Goal: Navigation & Orientation: Find specific page/section

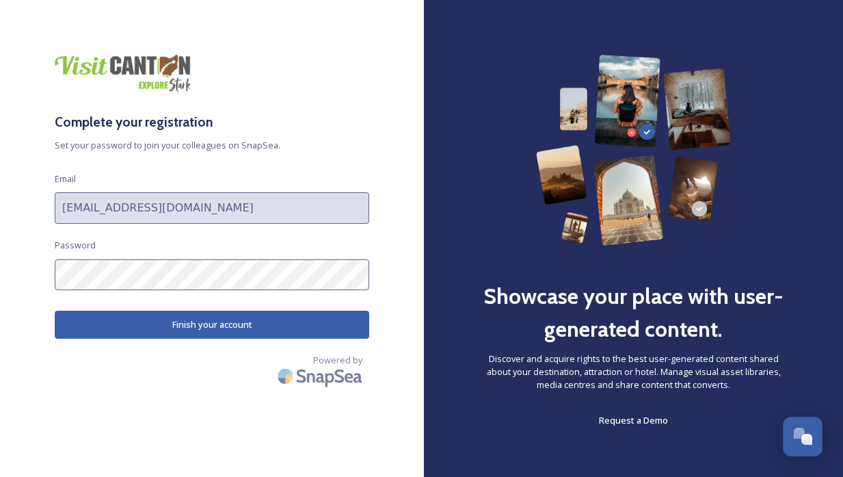
click at [195, 321] on button "Finish your account" at bounding box center [212, 324] width 315 height 28
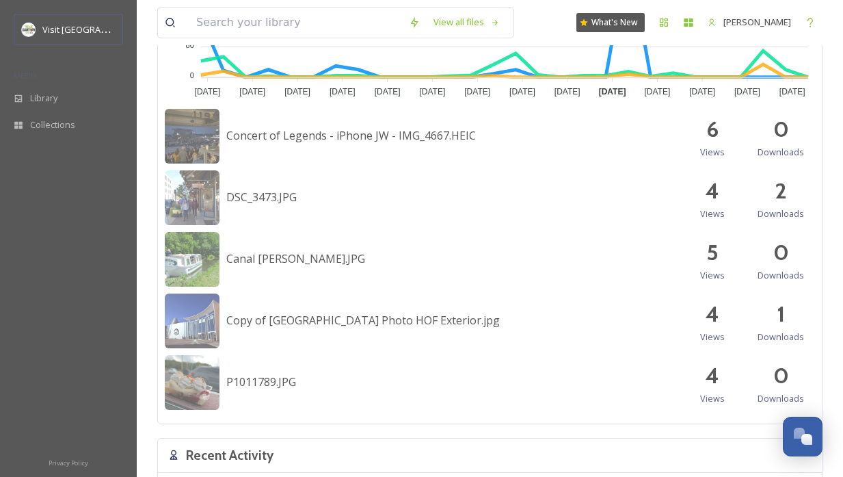
scroll to position [580, 0]
click at [549, 297] on div "Copy of [GEOGRAPHIC_DATA] Photo HOF Exterior.jpg 4 Views 1 Downloads" at bounding box center [490, 320] width 650 height 55
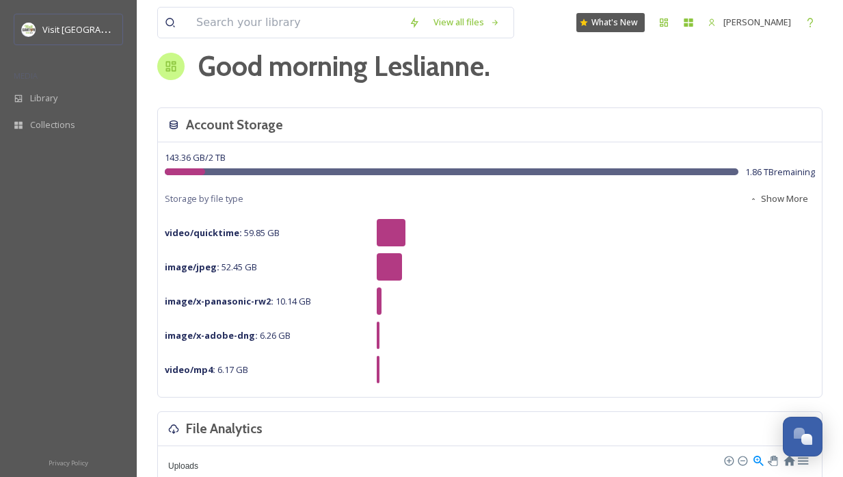
scroll to position [0, 0]
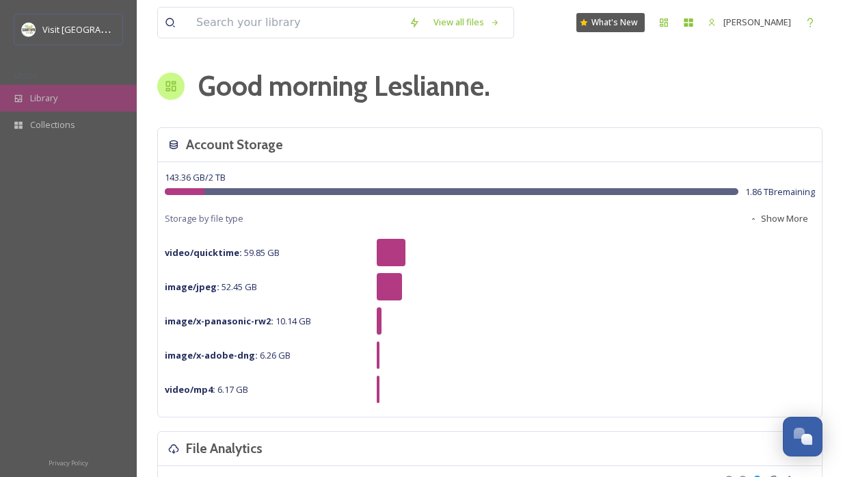
click at [49, 103] on span "Library" at bounding box center [43, 98] width 27 height 13
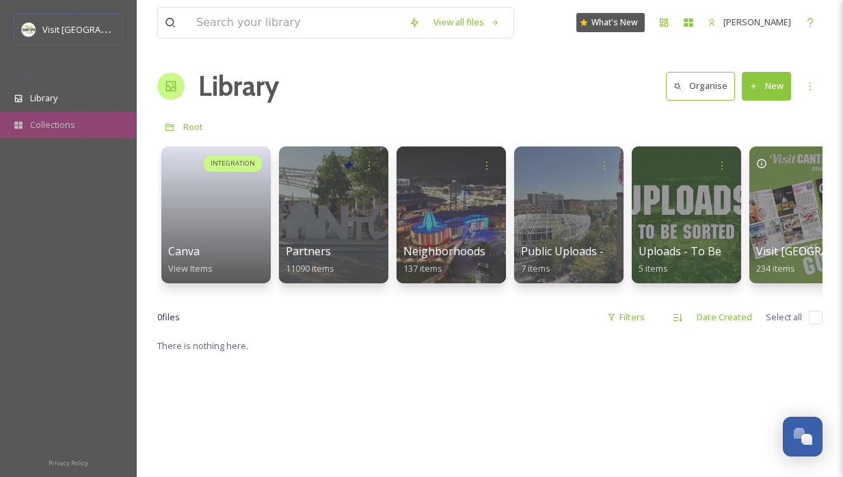
click at [44, 128] on span "Collections" at bounding box center [52, 124] width 45 height 13
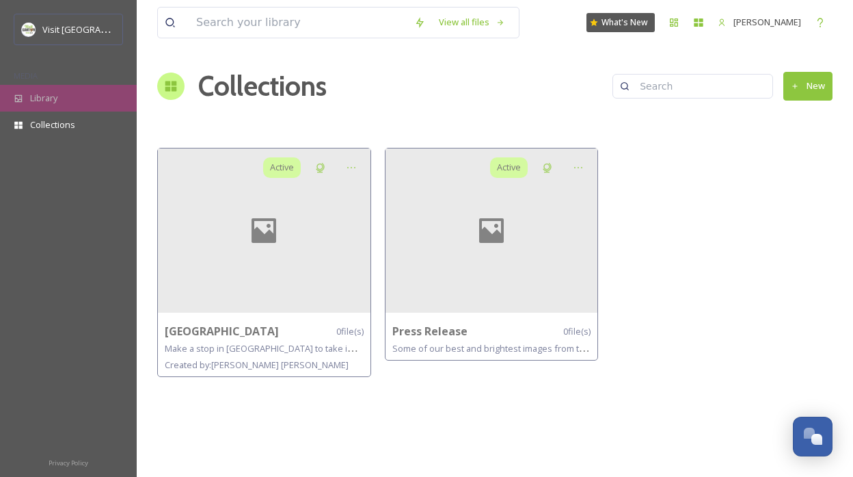
click at [55, 103] on span "Library" at bounding box center [43, 98] width 27 height 13
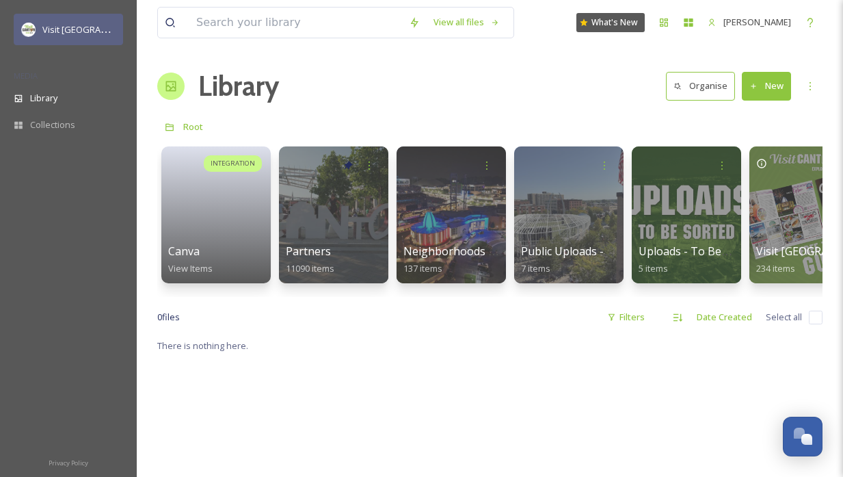
click at [66, 22] on div "Visit [GEOGRAPHIC_DATA]" at bounding box center [78, 29] width 73 height 16
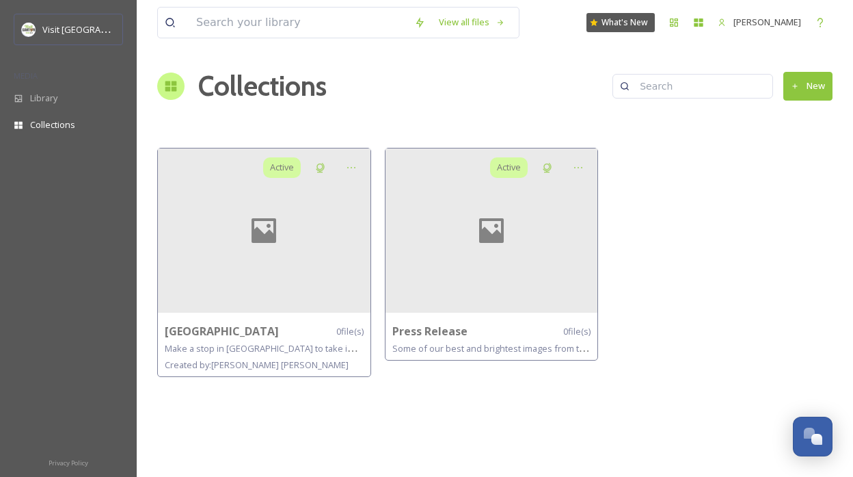
click at [386, 107] on div "View all files What's New Leslianne Lake Collections New Active Hartville 0 fil…" at bounding box center [495, 238] width 717 height 477
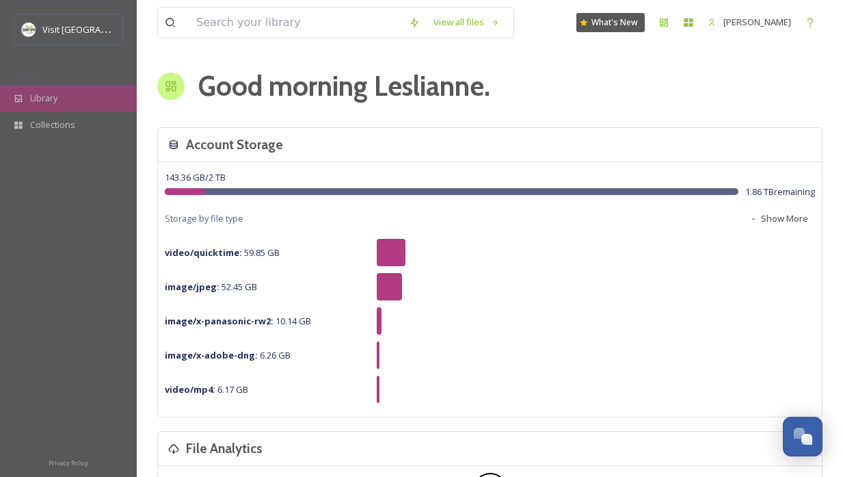
click at [38, 102] on span "Library" at bounding box center [43, 98] width 27 height 13
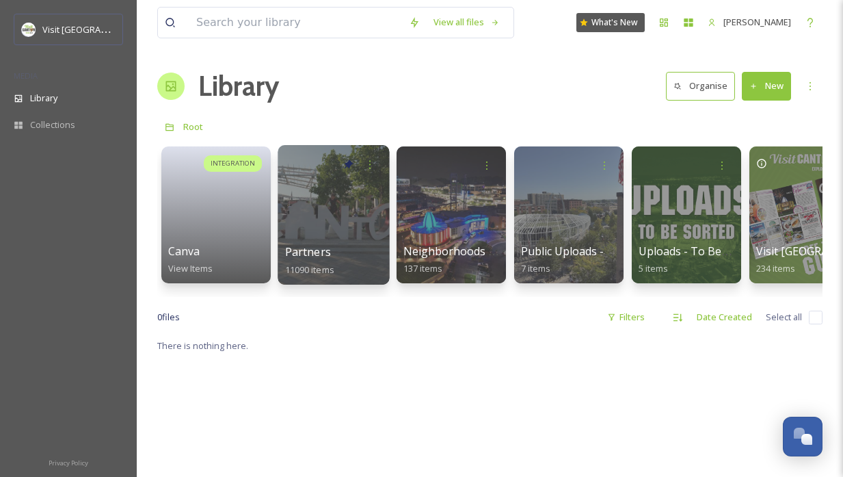
click at [342, 199] on div at bounding box center [333, 214] width 111 height 139
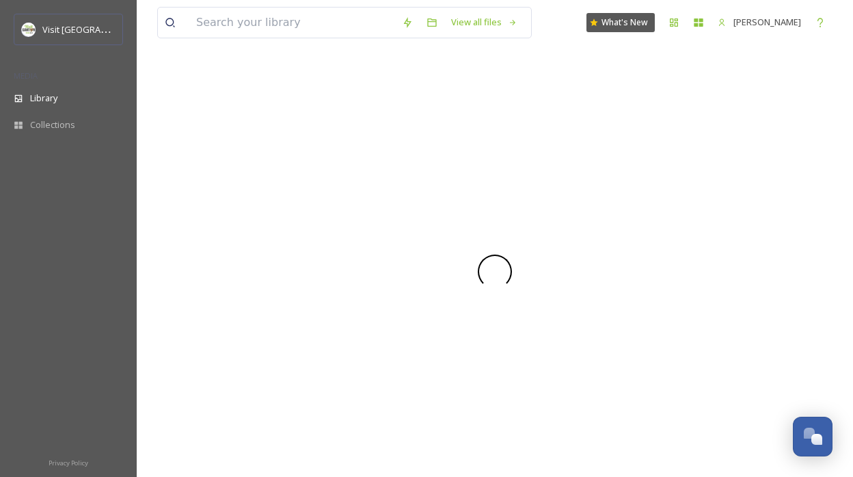
click at [342, 199] on div at bounding box center [495, 271] width 676 height 411
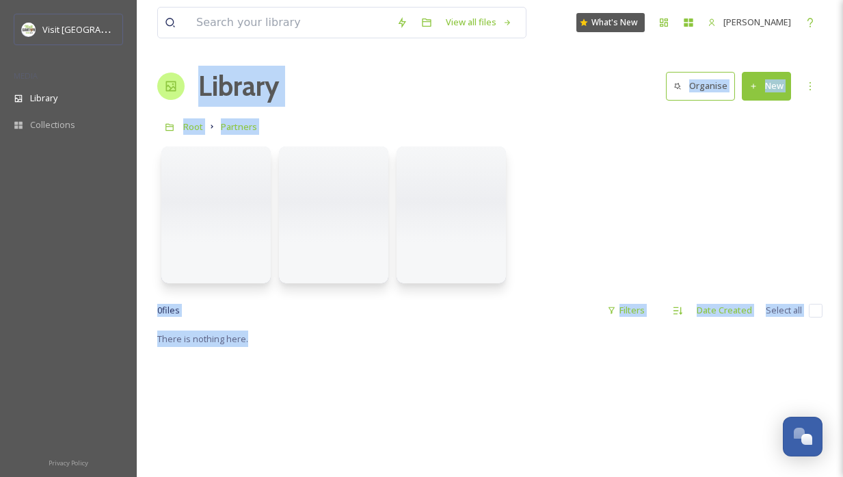
click at [578, 216] on div at bounding box center [489, 217] width 665 height 157
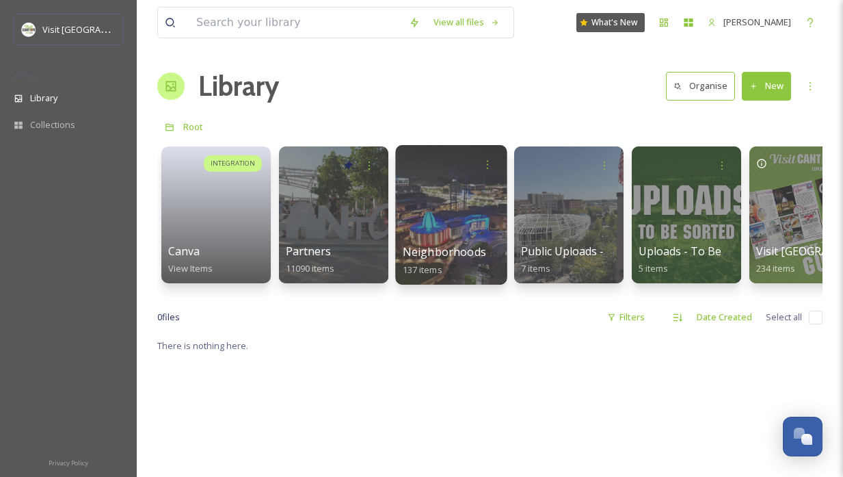
click at [472, 193] on div at bounding box center [450, 214] width 111 height 139
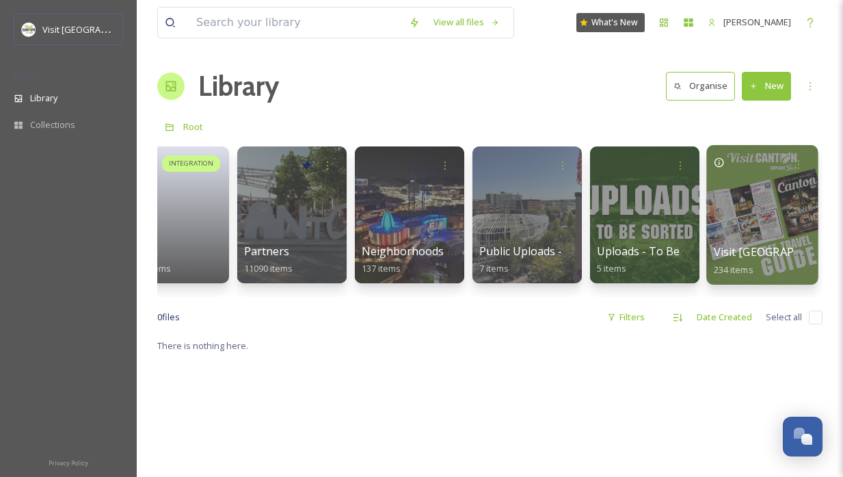
click at [781, 209] on div at bounding box center [761, 214] width 111 height 139
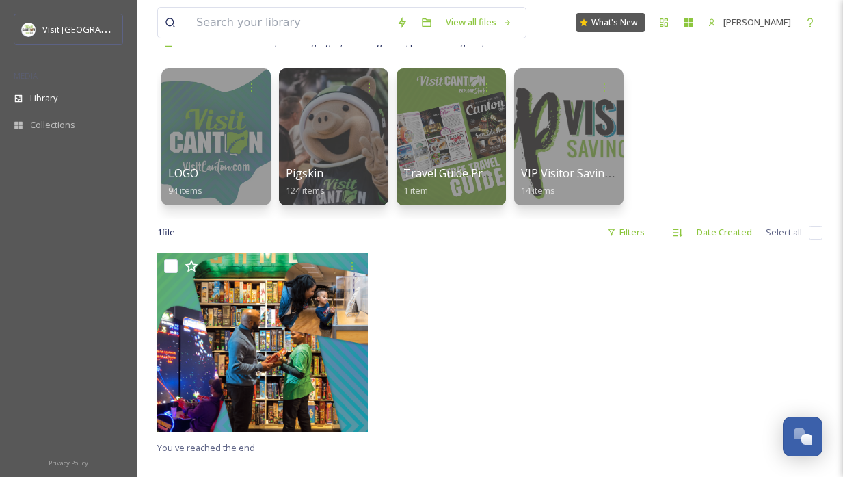
scroll to position [110, 0]
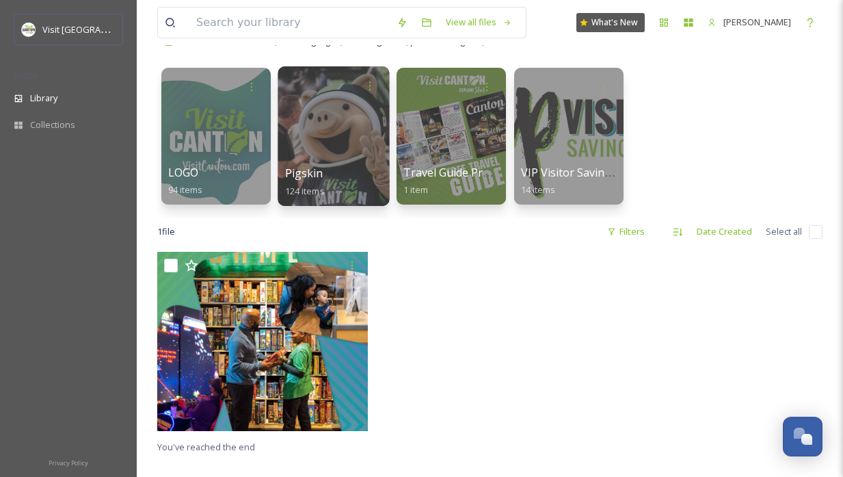
click at [343, 142] on div at bounding box center [333, 135] width 111 height 139
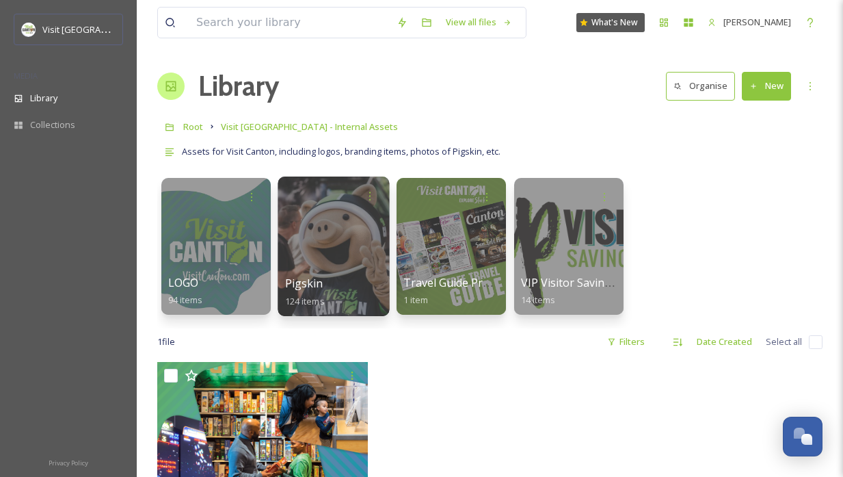
click at [321, 265] on div at bounding box center [333, 245] width 111 height 139
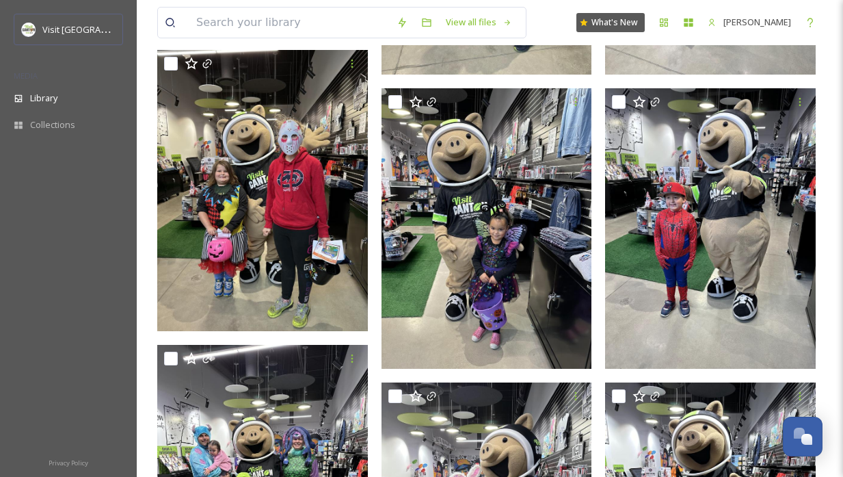
scroll to position [1575, 0]
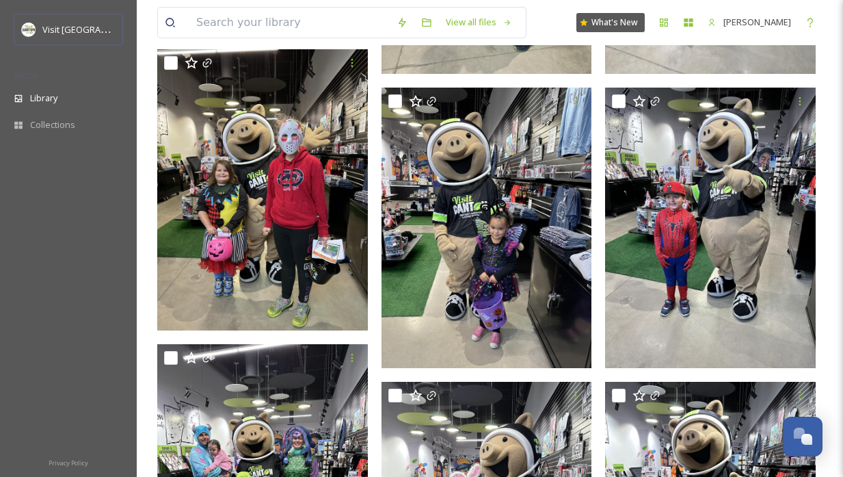
drag, startPoint x: 377, startPoint y: 268, endPoint x: 597, endPoint y: 377, distance: 244.9
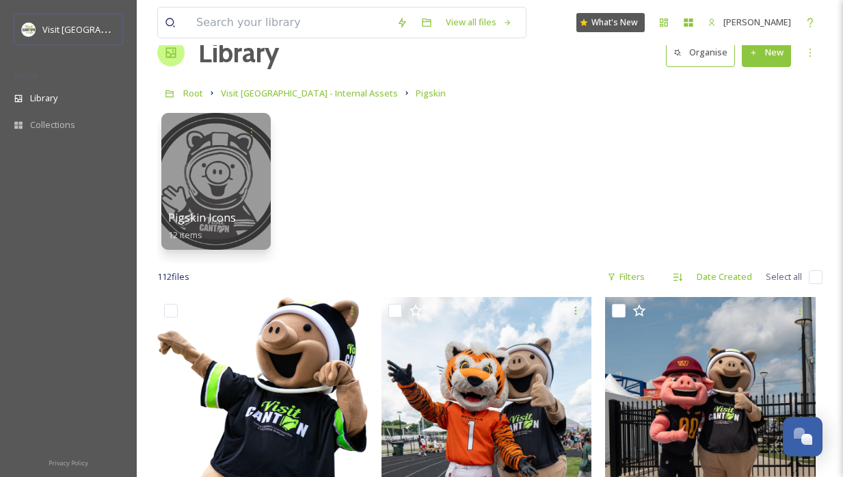
scroll to position [0, 0]
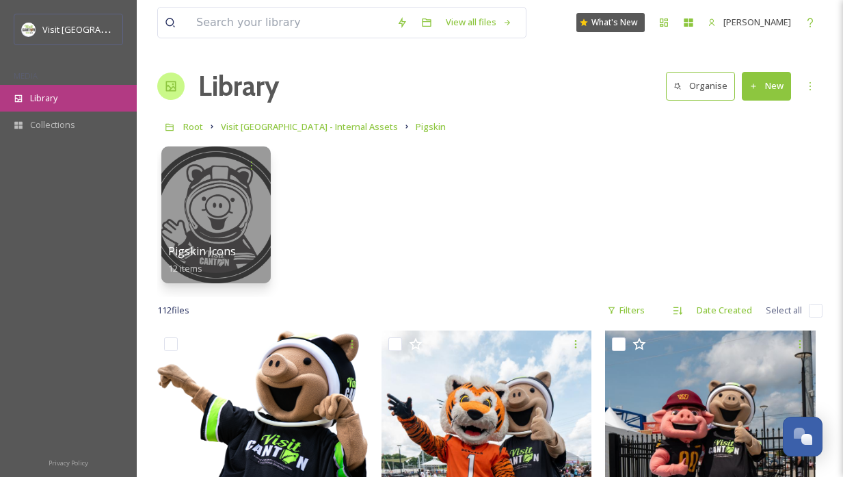
click at [44, 94] on span "Library" at bounding box center [43, 98] width 27 height 13
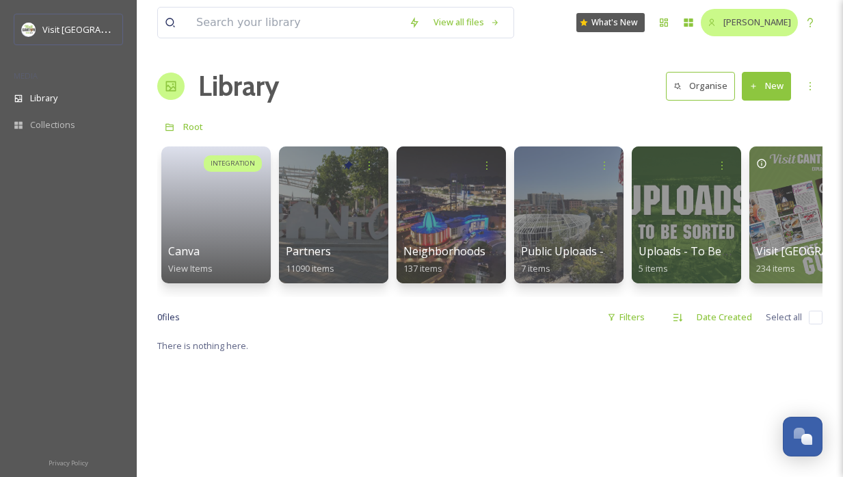
click at [762, 25] on span "[PERSON_NAME]" at bounding box center [757, 22] width 68 height 12
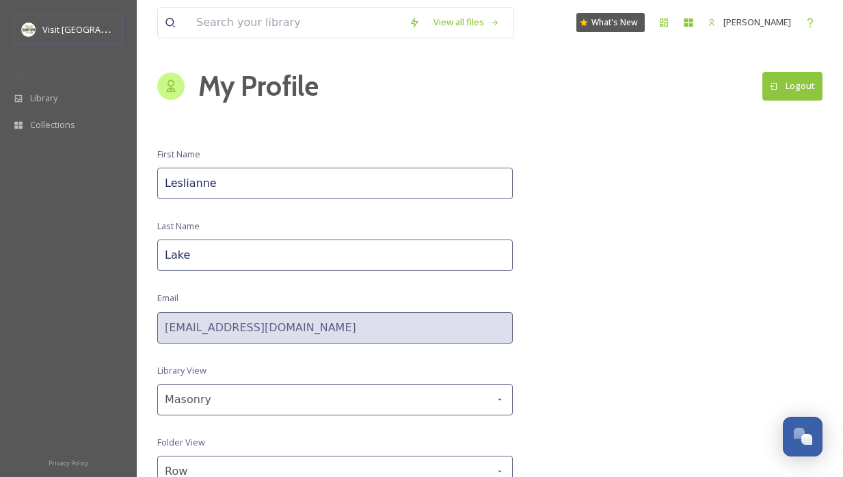
scroll to position [55, 0]
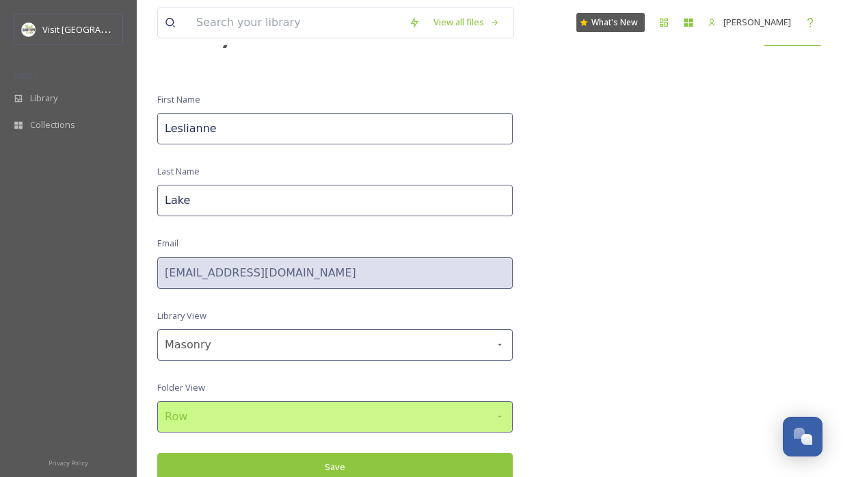
click at [218, 414] on div "Row" at bounding box center [335, 416] width 356 height 31
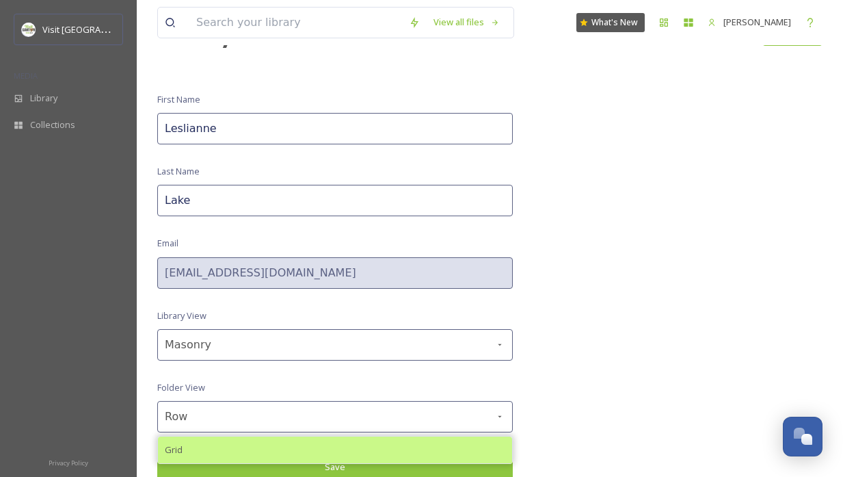
click at [182, 445] on span "Grid" at bounding box center [174, 449] width 18 height 13
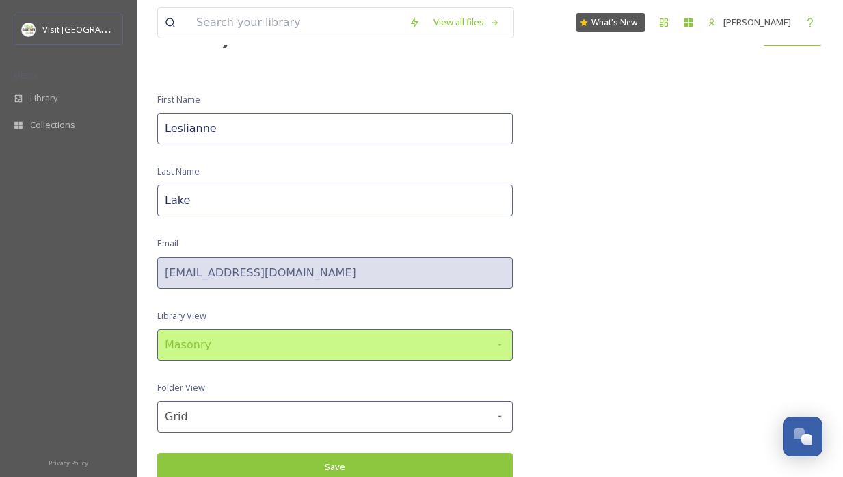
click at [323, 349] on div "Masonry" at bounding box center [335, 344] width 356 height 31
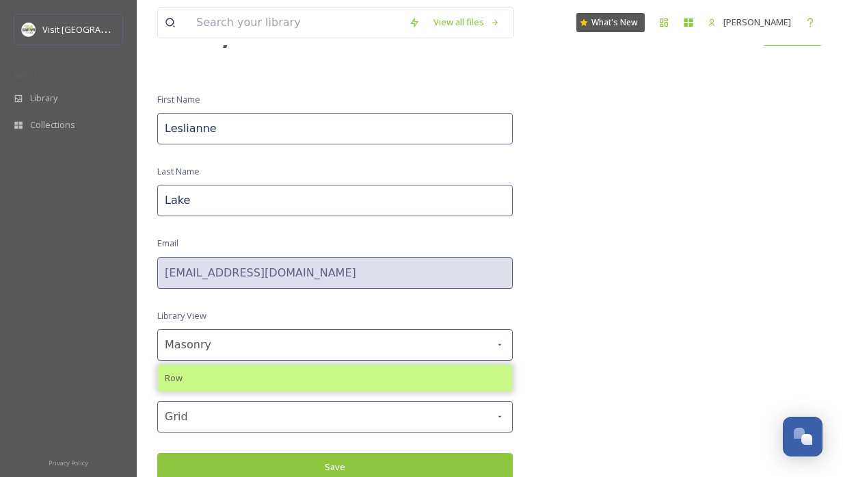
click at [205, 369] on div "Row" at bounding box center [335, 377] width 354 height 27
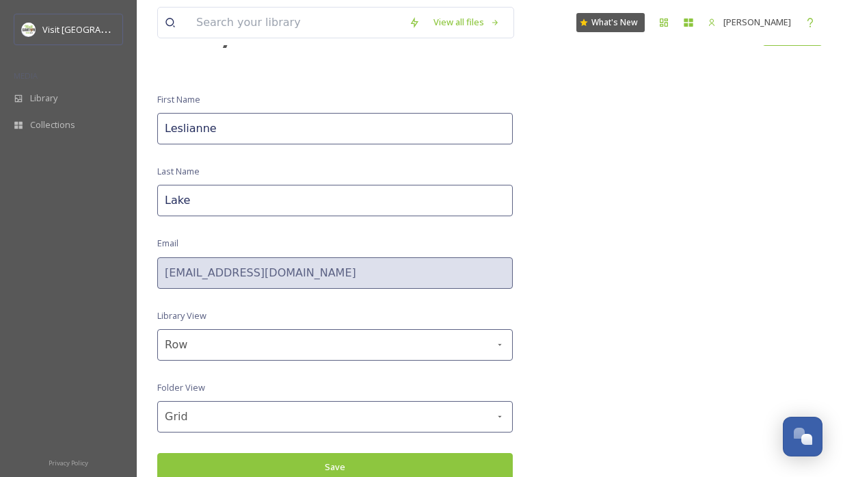
click at [338, 466] on button "Save" at bounding box center [335, 467] width 356 height 28
click at [52, 94] on span "Library" at bounding box center [43, 98] width 27 height 13
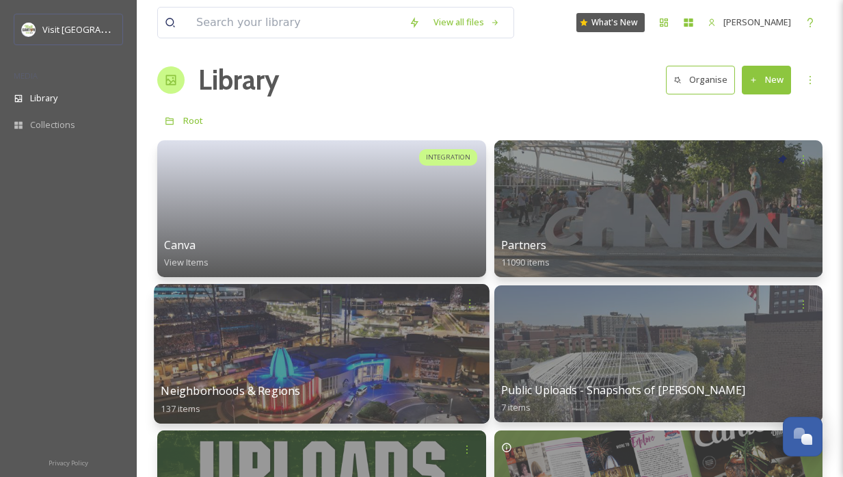
scroll to position [7, 0]
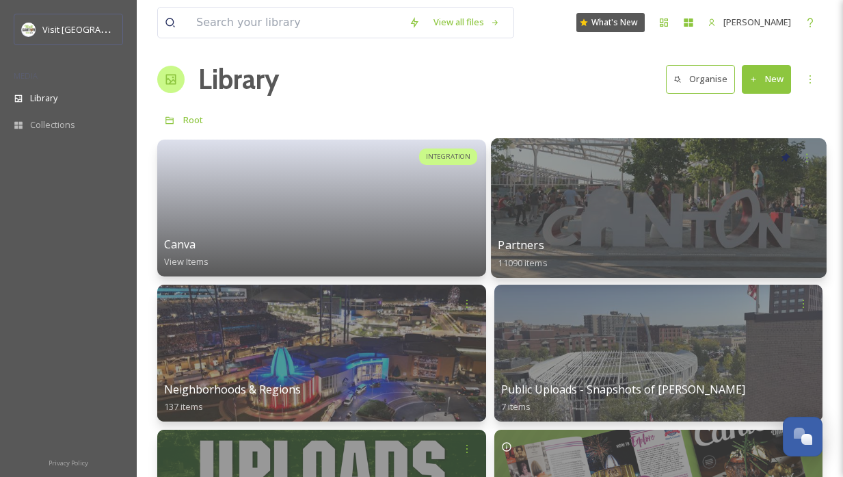
click at [629, 214] on div at bounding box center [658, 207] width 335 height 139
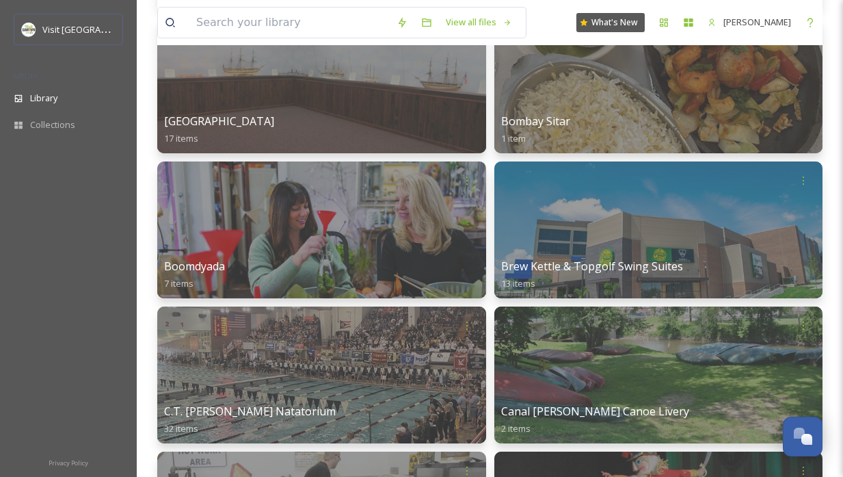
scroll to position [2305, 0]
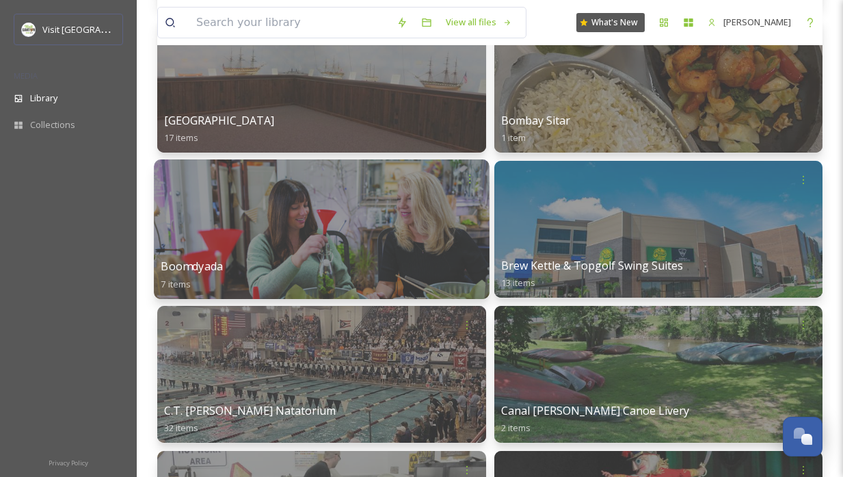
click at [355, 217] on div at bounding box center [321, 228] width 335 height 139
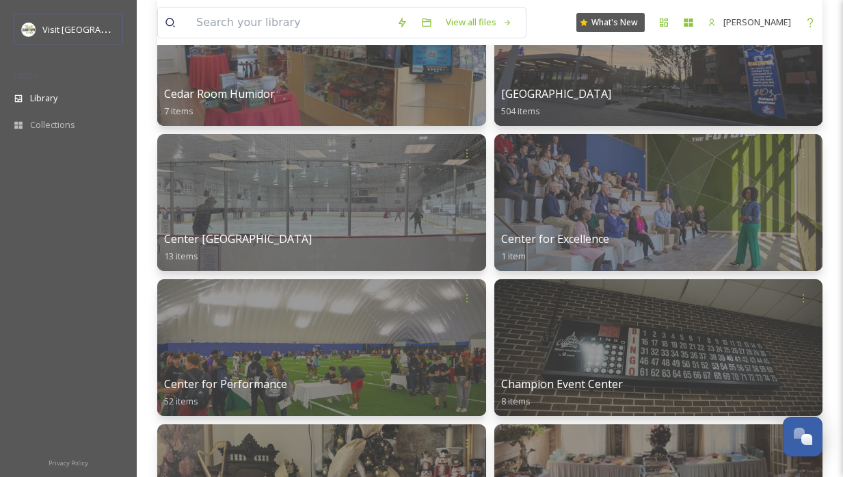
scroll to position [4126, 0]
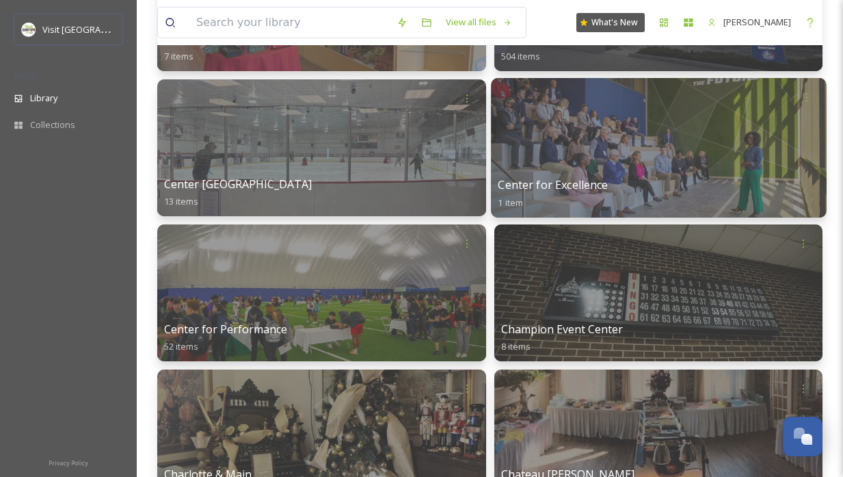
click at [652, 134] on div at bounding box center [658, 147] width 335 height 139
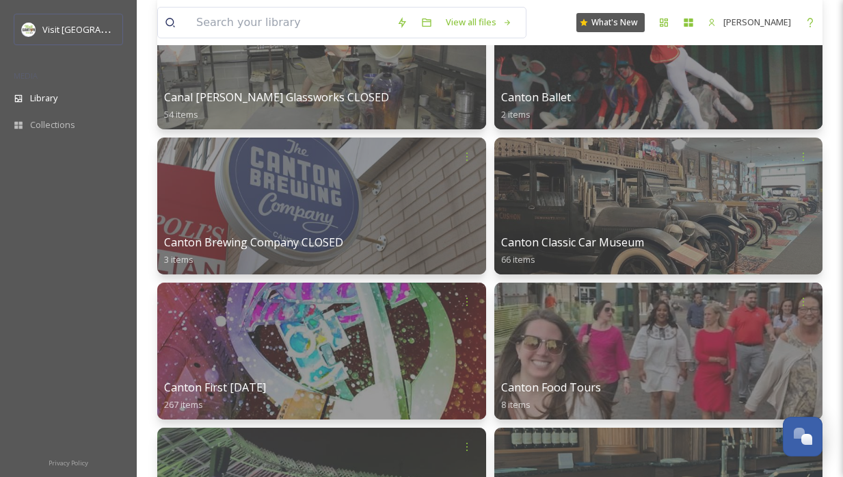
scroll to position [2764, 0]
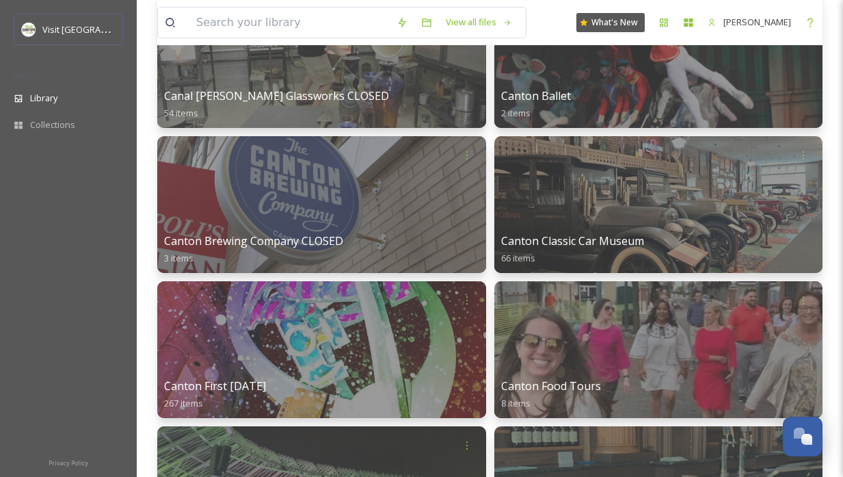
click at [385, 187] on div at bounding box center [321, 204] width 329 height 137
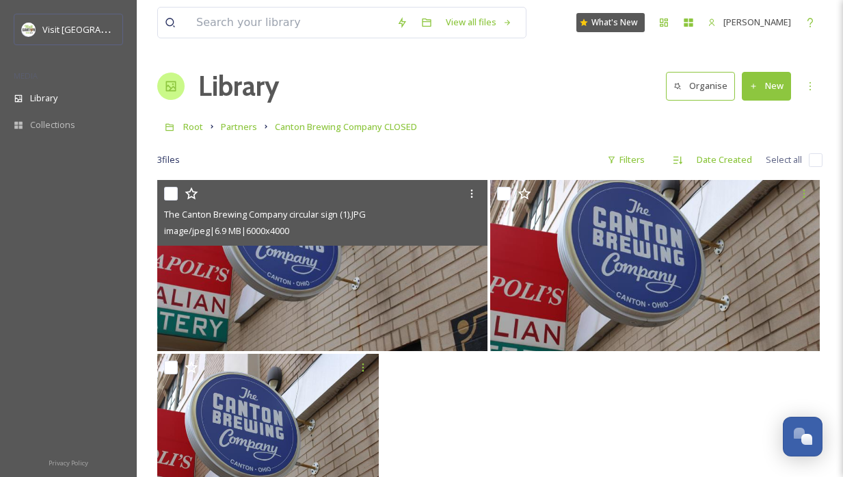
click at [326, 293] on img at bounding box center [322, 265] width 330 height 171
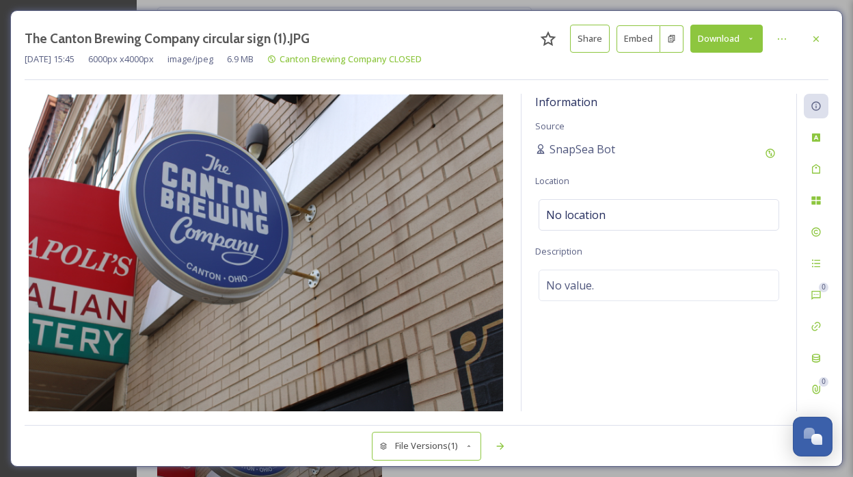
click at [748, 37] on icon at bounding box center [751, 38] width 9 height 9
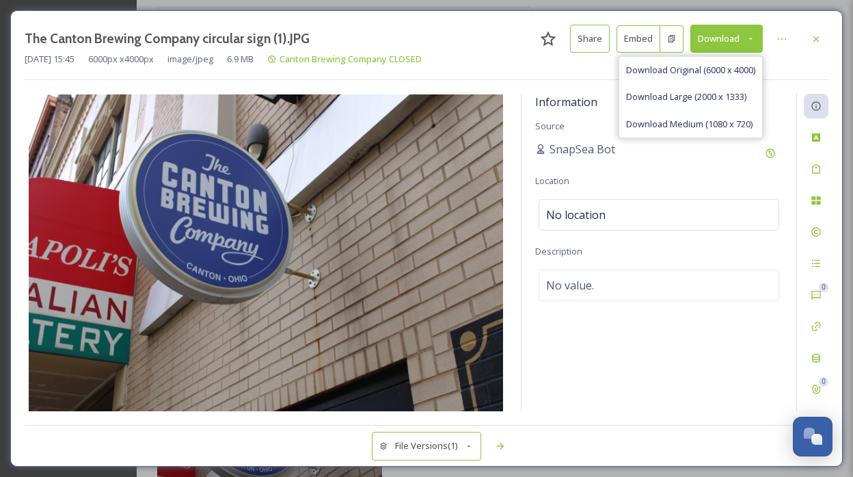
click at [487, 40] on div "The Canton Brewing Company circular sign (1).JPG Share Embed Download Download …" at bounding box center [427, 39] width 804 height 28
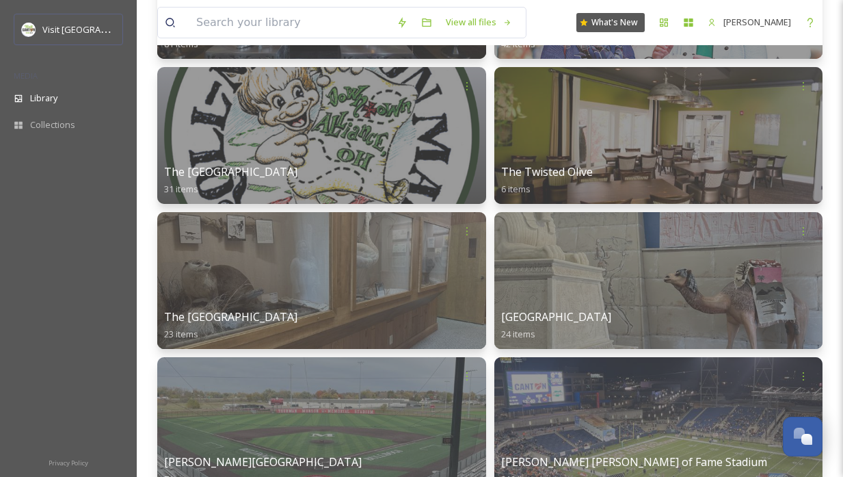
scroll to position [17543, 0]
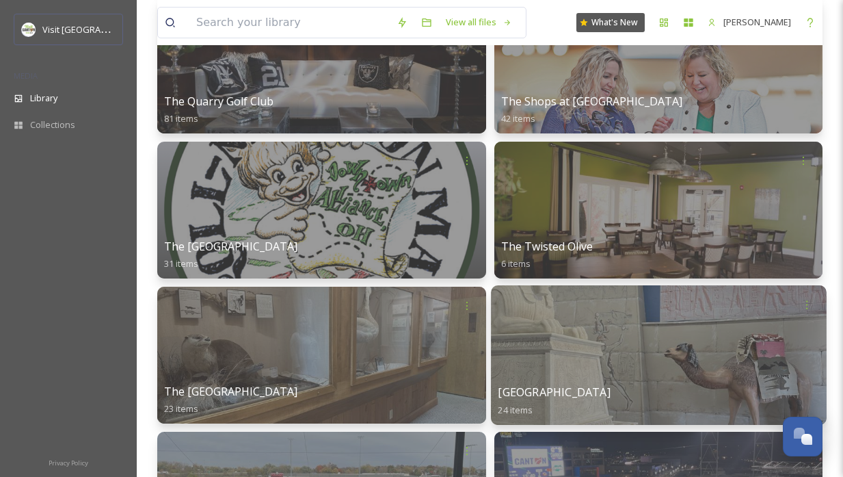
click at [672, 373] on div at bounding box center [658, 354] width 335 height 139
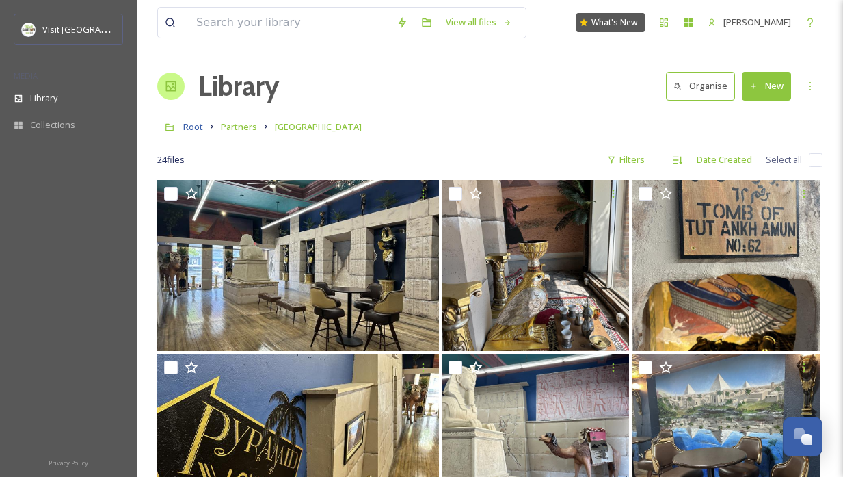
click at [191, 129] on span "Root" at bounding box center [193, 126] width 20 height 12
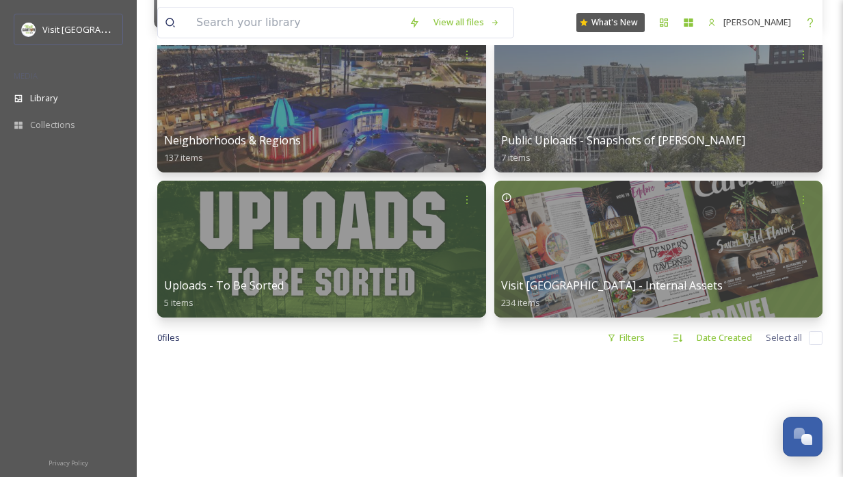
scroll to position [271, 0]
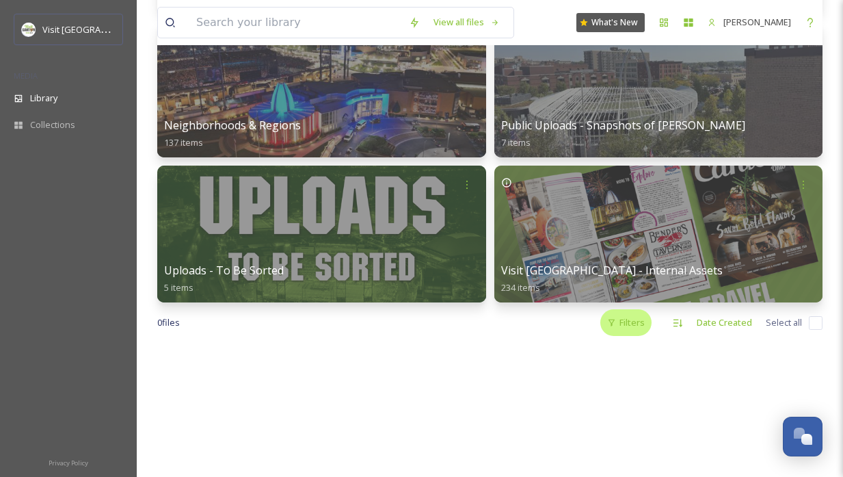
click at [634, 325] on div "Filters" at bounding box center [625, 322] width 51 height 27
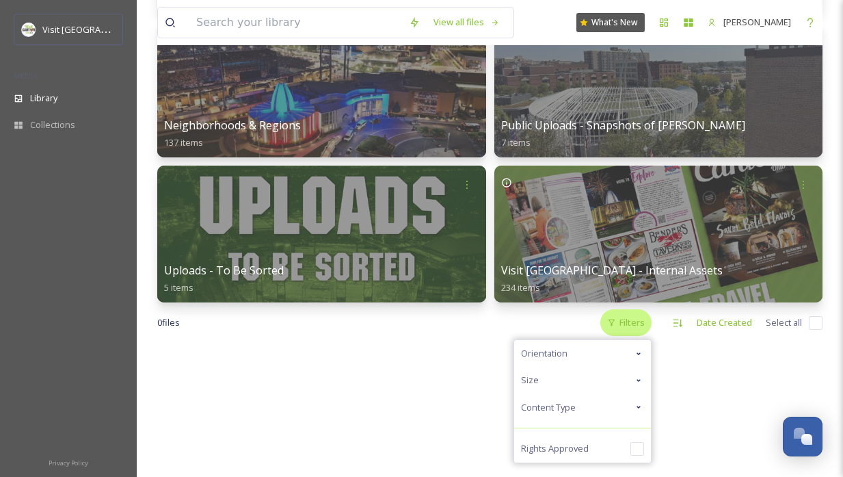
click at [634, 325] on div "Filters" at bounding box center [625, 322] width 51 height 27
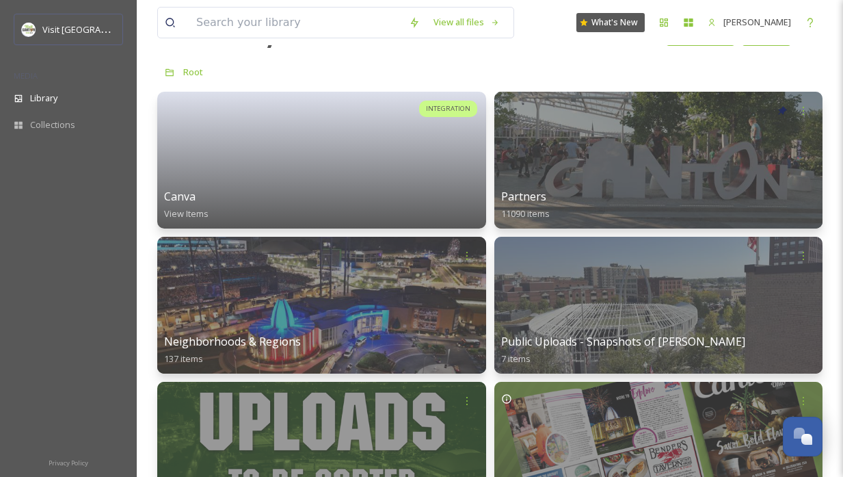
scroll to position [0, 0]
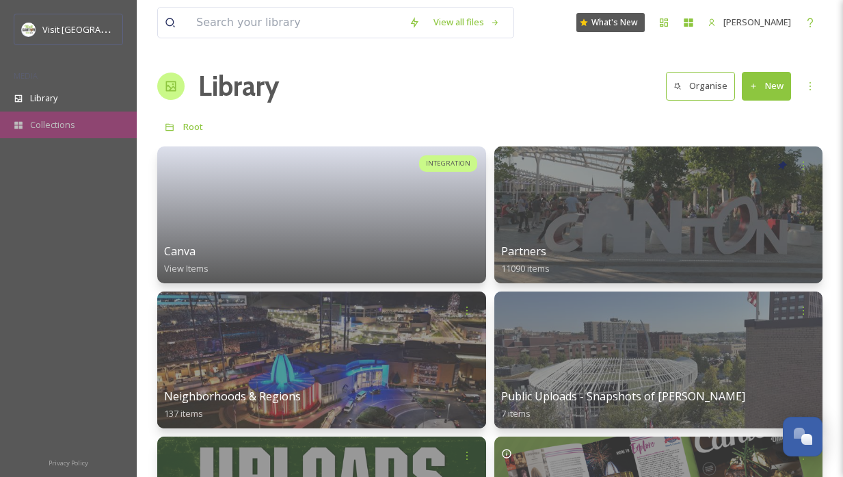
click at [39, 128] on span "Collections" at bounding box center [52, 124] width 45 height 13
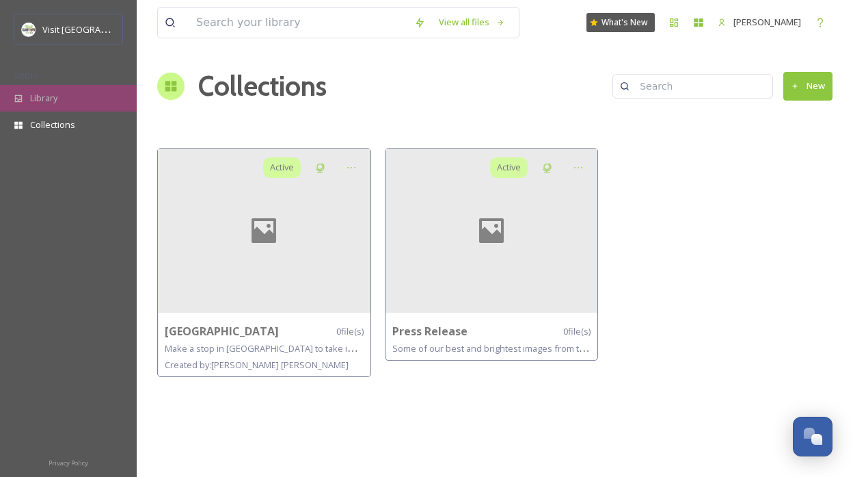
click at [34, 94] on span "Library" at bounding box center [43, 98] width 27 height 13
